Goal: Task Accomplishment & Management: Manage account settings

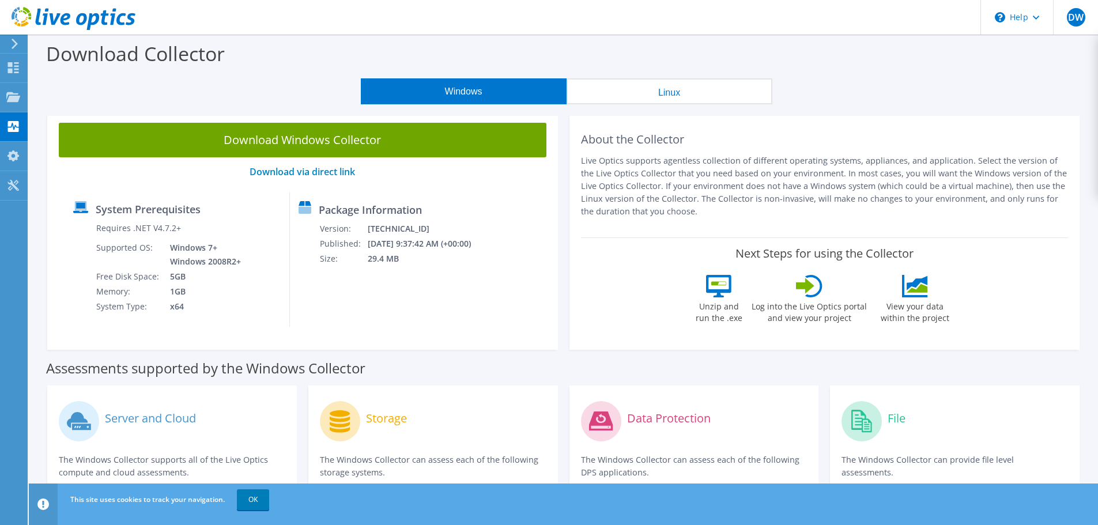
scroll to position [346, 0]
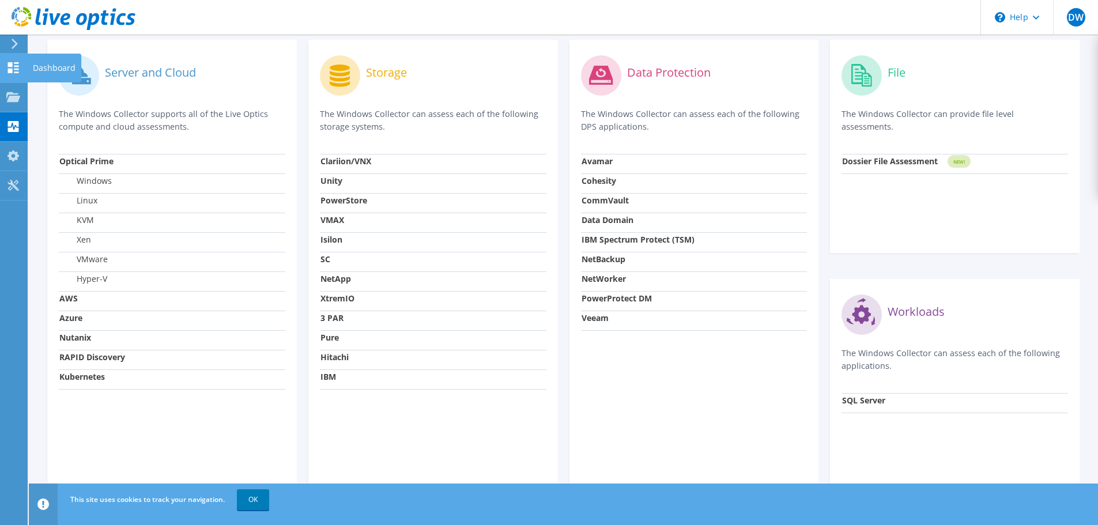
click at [13, 67] on icon at bounding box center [13, 67] width 14 height 11
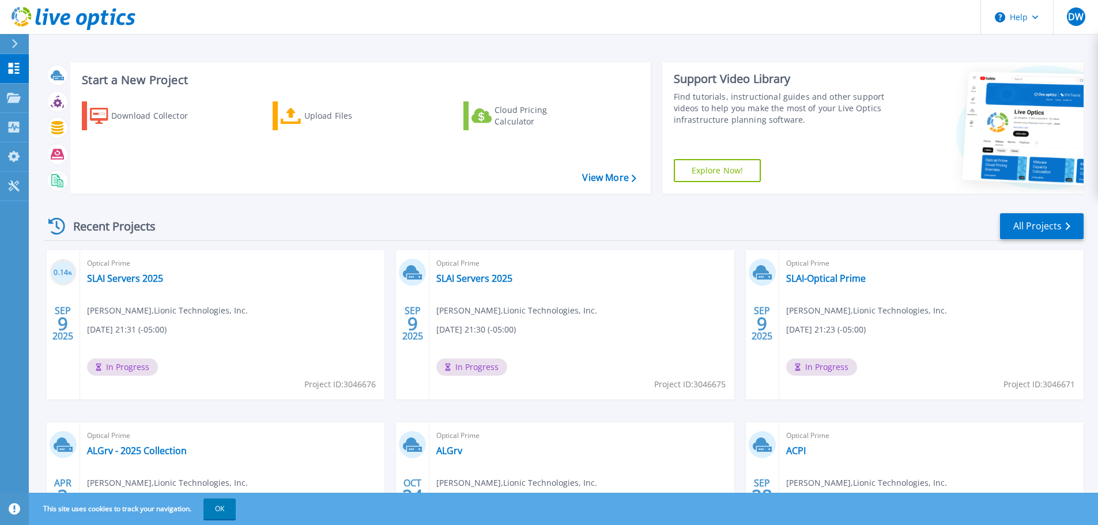
click at [486, 326] on span "09/08/2025, 21:30 (-05:00)" at bounding box center [476, 329] width 80 height 13
click at [466, 278] on link "SLAI Servers 2025" at bounding box center [474, 279] width 76 height 12
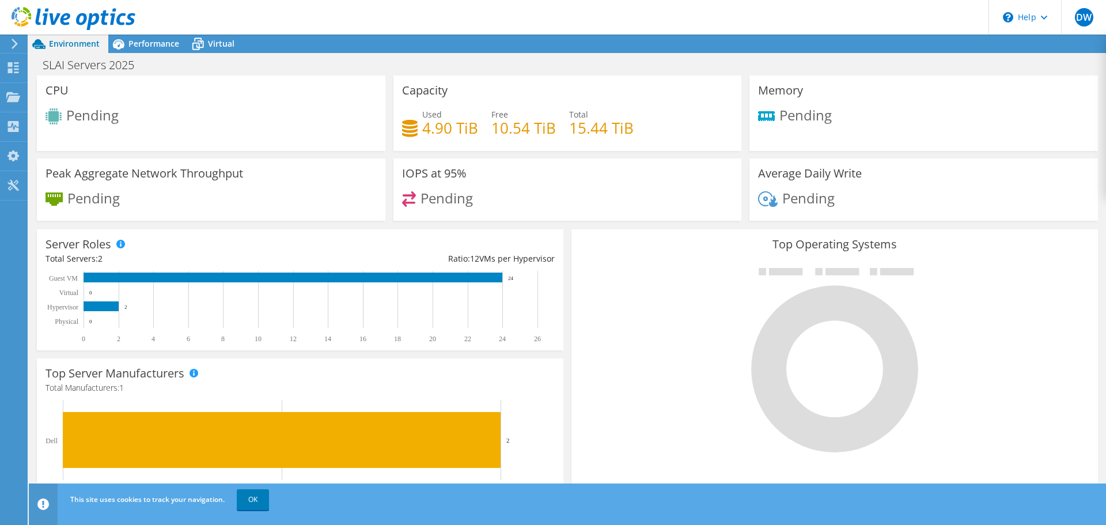
click at [70, 44] on span "Environment" at bounding box center [74, 43] width 51 height 11
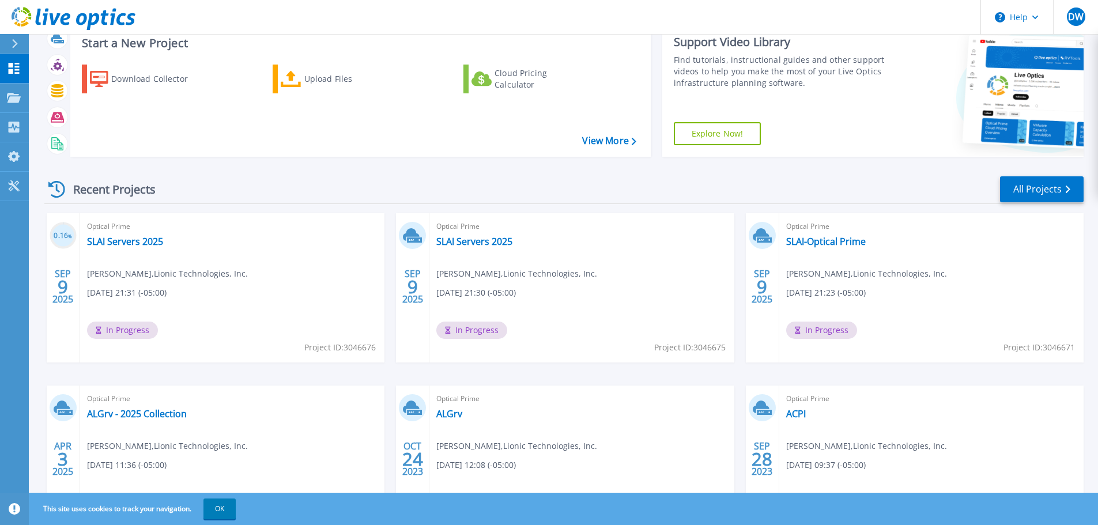
scroll to position [58, 0]
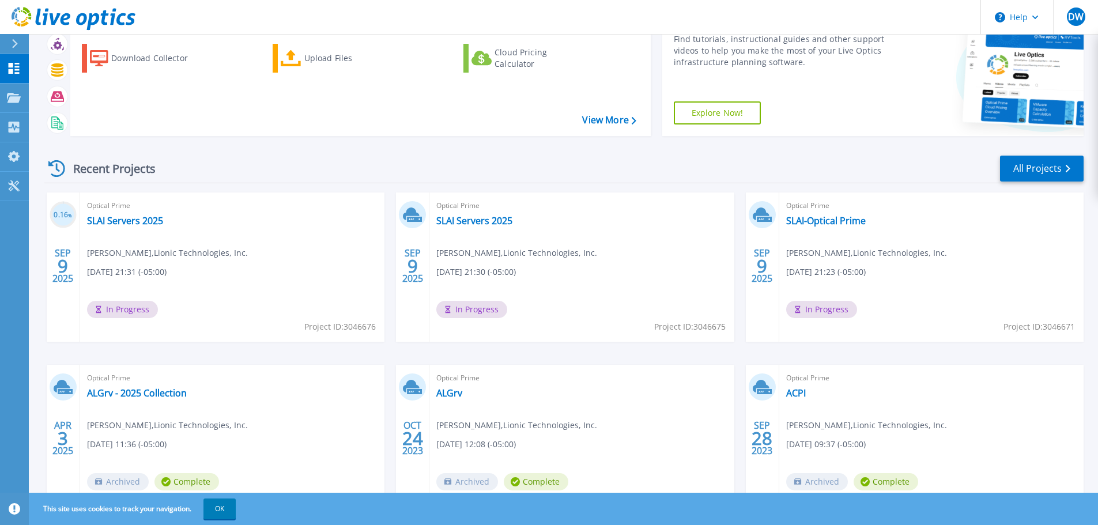
click at [854, 276] on span "09/08/2025, 21:23 (-05:00)" at bounding box center [826, 272] width 80 height 13
click at [818, 310] on span "In Progress" at bounding box center [821, 309] width 71 height 17
click at [820, 228] on div "Optical Prime SLAI-Optical Prime Derek Wells , Lionic Technologies, Inc. 09/08/…" at bounding box center [931, 266] width 304 height 149
click at [826, 223] on link "SLAI-Optical Prime" at bounding box center [826, 221] width 80 height 12
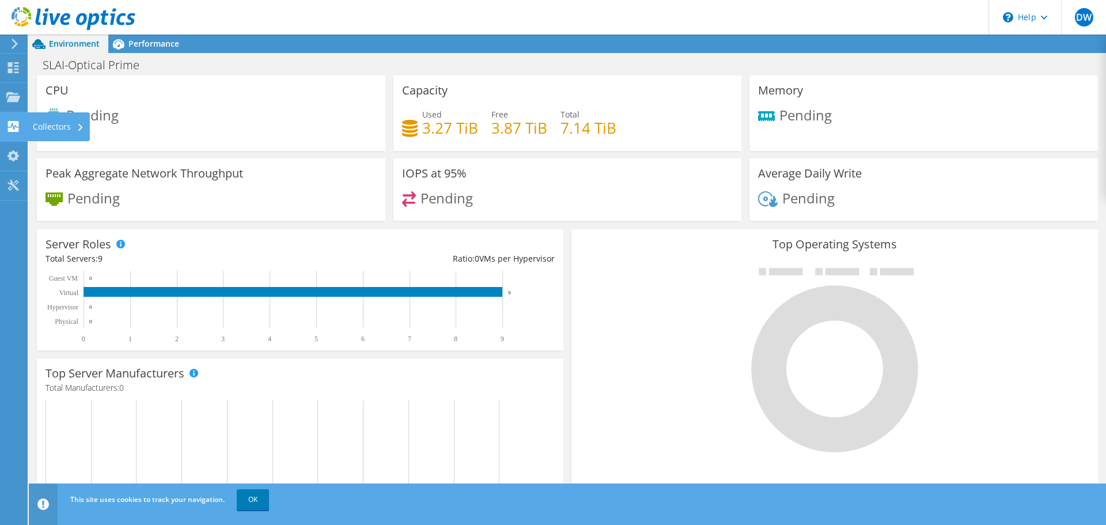
click at [14, 121] on use at bounding box center [13, 126] width 11 height 11
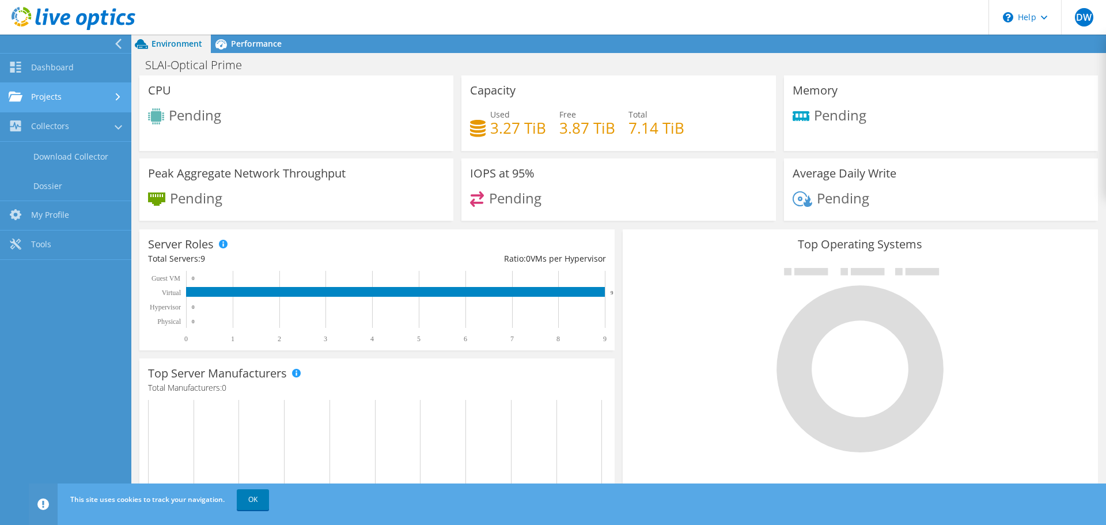
click at [51, 105] on link "Projects" at bounding box center [65, 97] width 131 height 29
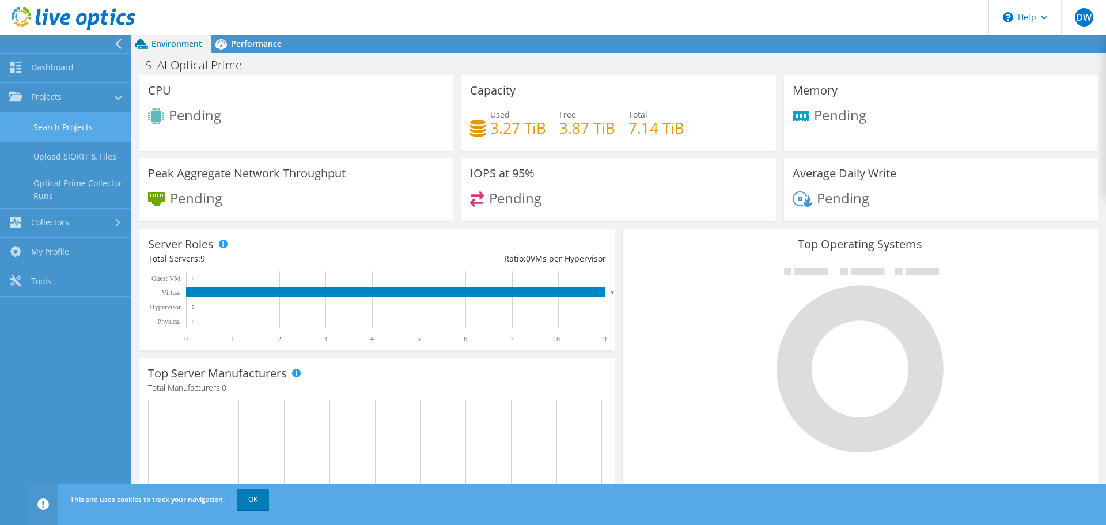
click at [47, 130] on link "Search Projects" at bounding box center [65, 126] width 131 height 29
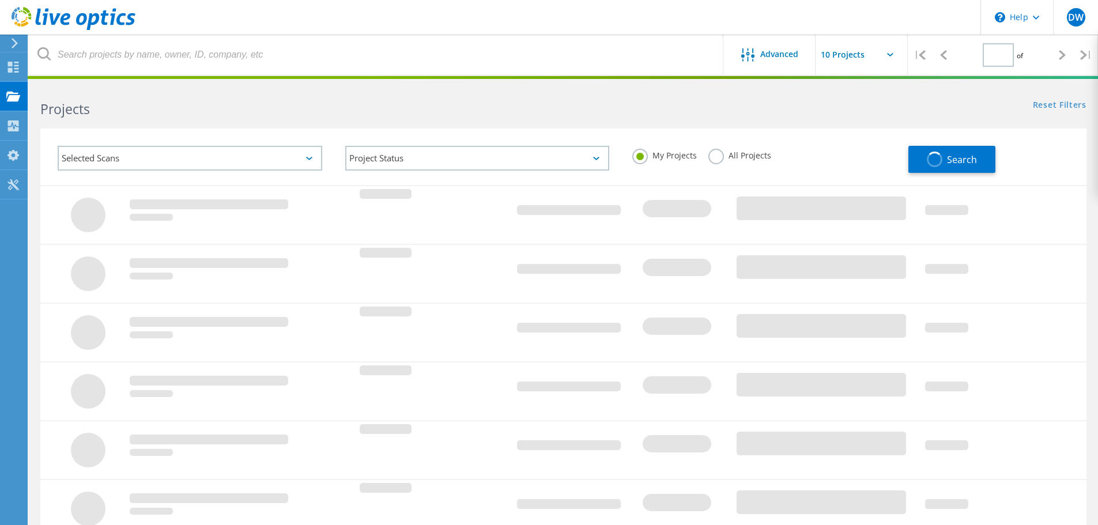
type input "1"
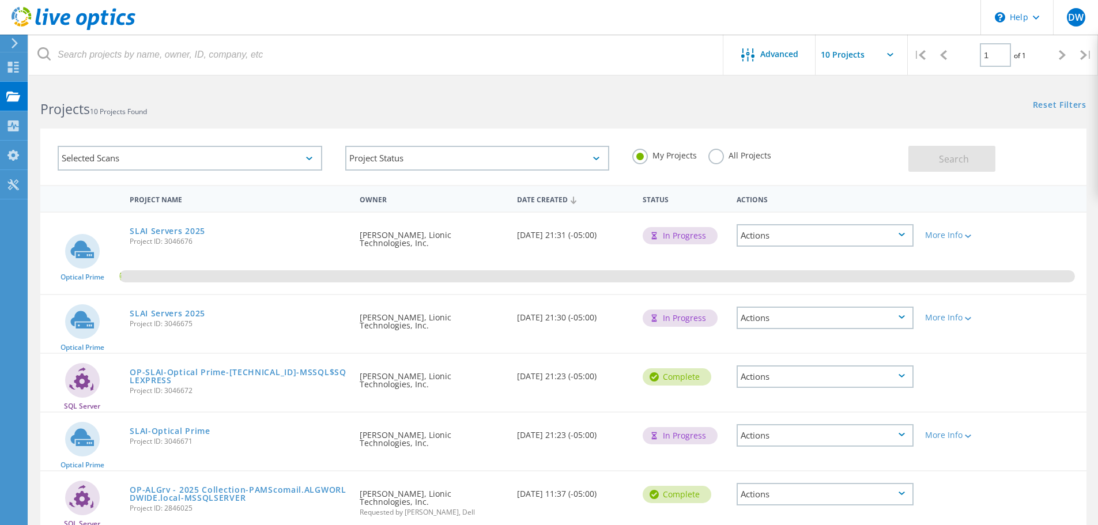
click at [861, 437] on div "Actions" at bounding box center [824, 435] width 177 height 22
click at [799, 461] on div "Delete" at bounding box center [825, 462] width 175 height 18
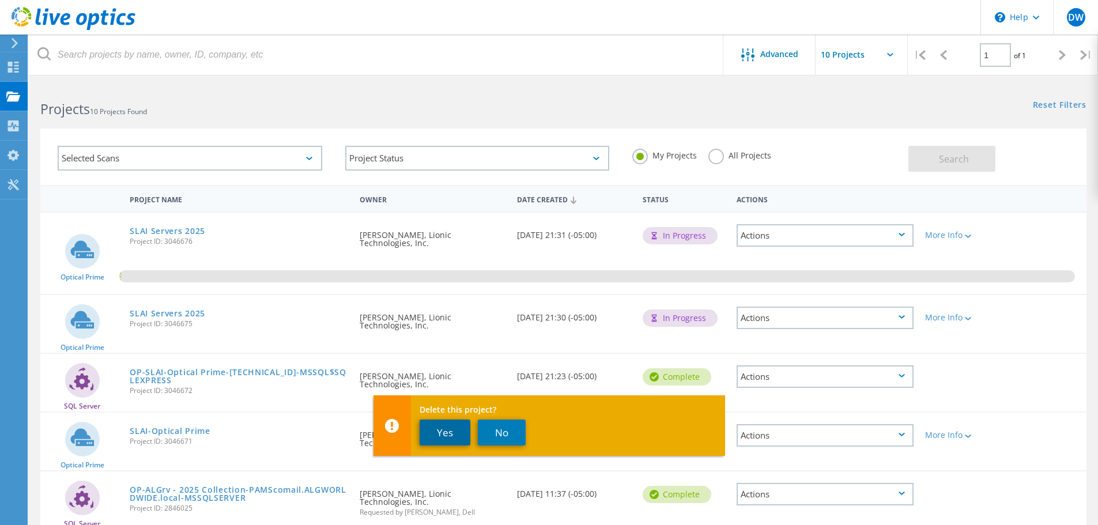
click at [438, 428] on button "Yes" at bounding box center [444, 432] width 51 height 26
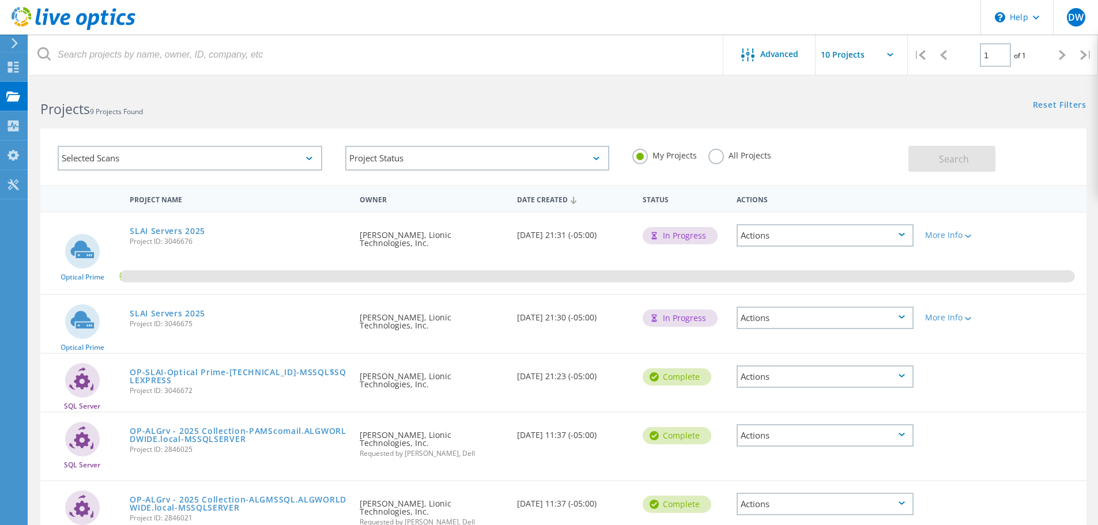
click at [782, 318] on div "Actions" at bounding box center [824, 318] width 177 height 22
click at [778, 345] on div "Delete" at bounding box center [825, 345] width 175 height 18
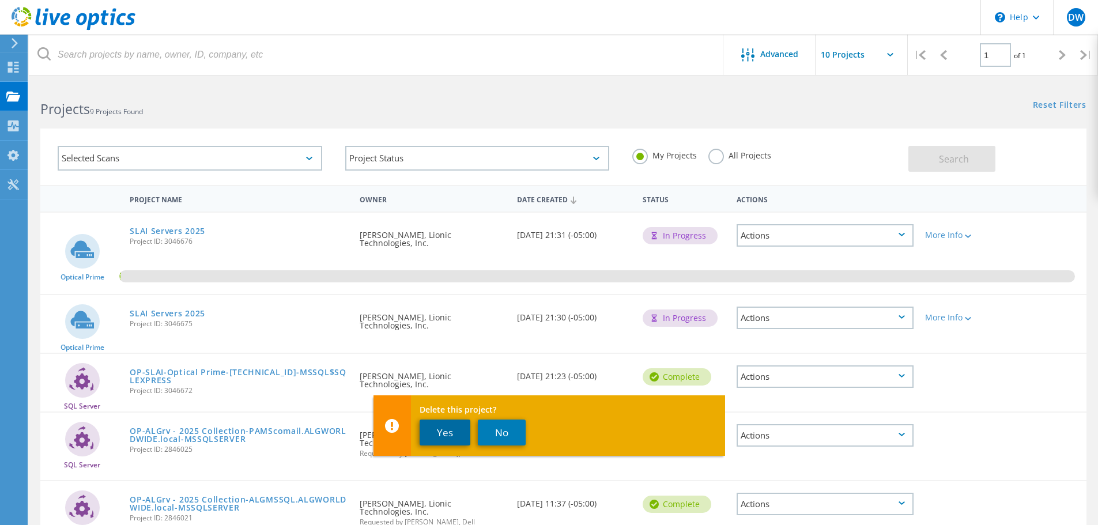
click at [445, 429] on button "Yes" at bounding box center [444, 432] width 51 height 26
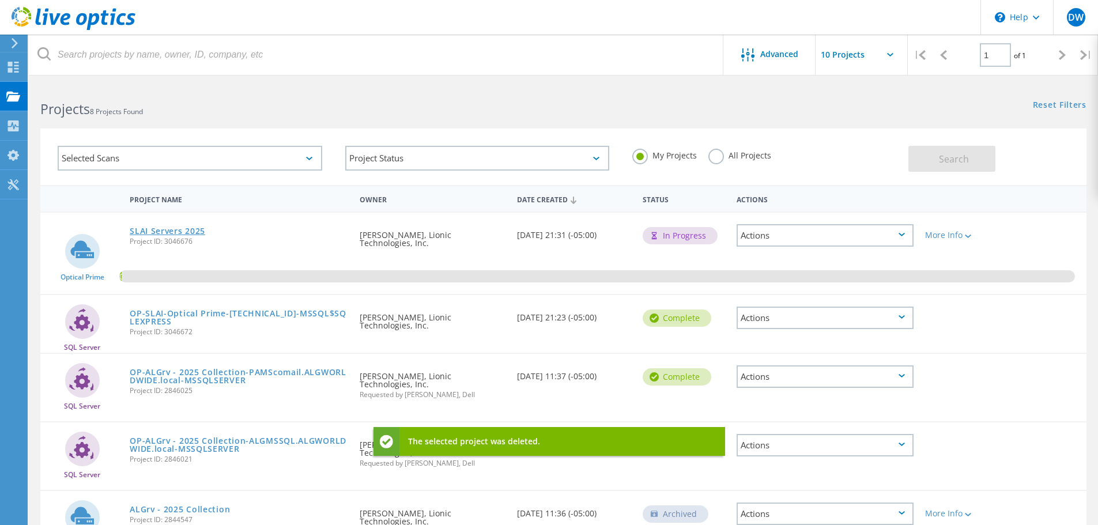
click at [164, 230] on link "SLAI Servers 2025" at bounding box center [167, 231] width 75 height 8
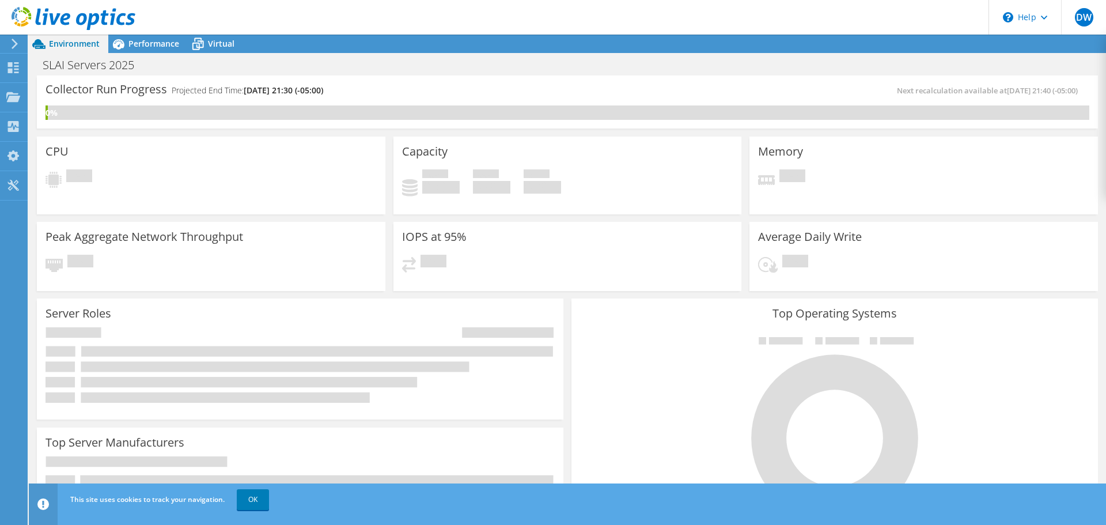
click at [693, 191] on div "Used 0 GiB Free 0 GiB Total 0 GiB" at bounding box center [567, 187] width 331 height 36
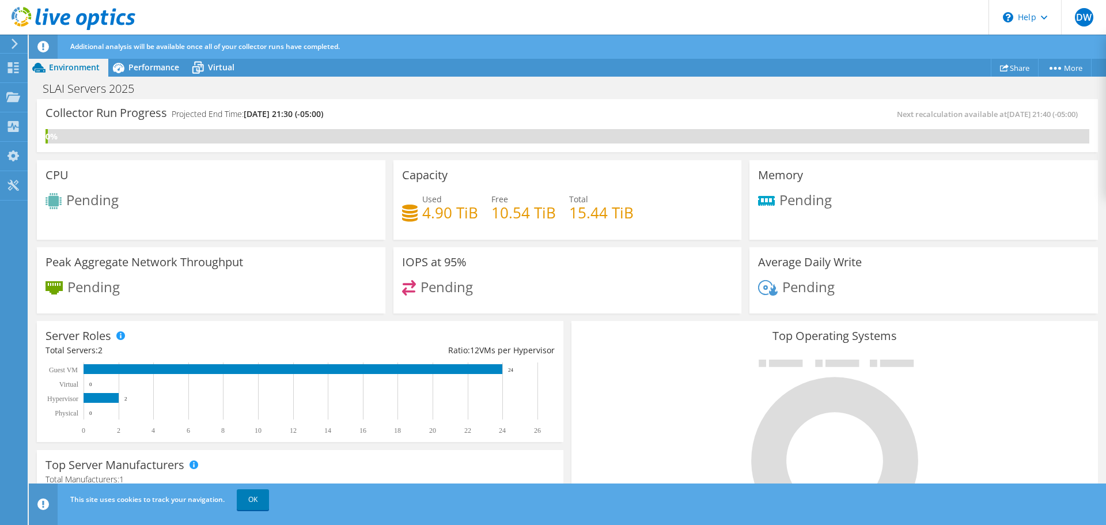
scroll to position [288, 0]
